Goal: Find specific page/section

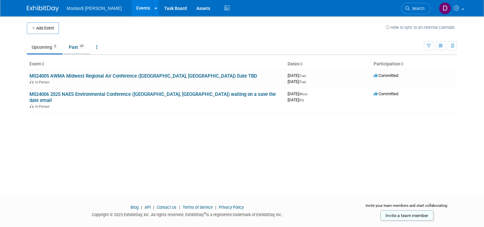
click at [70, 48] on link "Past 97" at bounding box center [77, 47] width 26 height 12
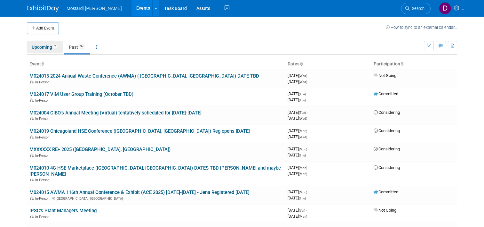
click at [43, 46] on link "Upcoming 2" at bounding box center [45, 47] width 36 height 12
